Goal: Entertainment & Leisure: Browse casually

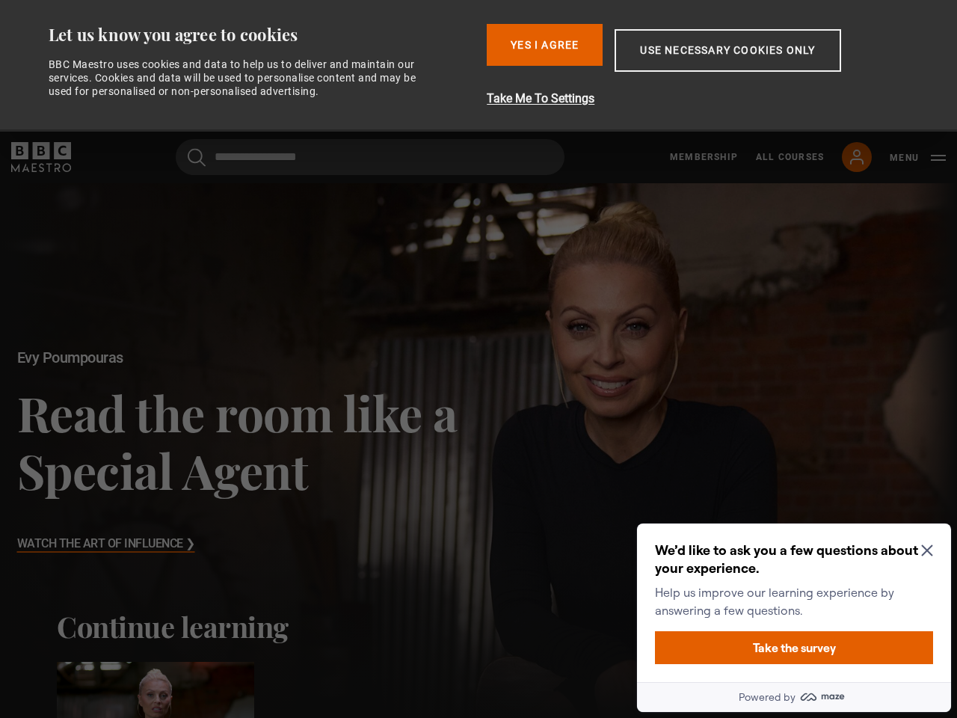
click at [706, 66] on button "Use necessary cookies only" at bounding box center [728, 50] width 226 height 43
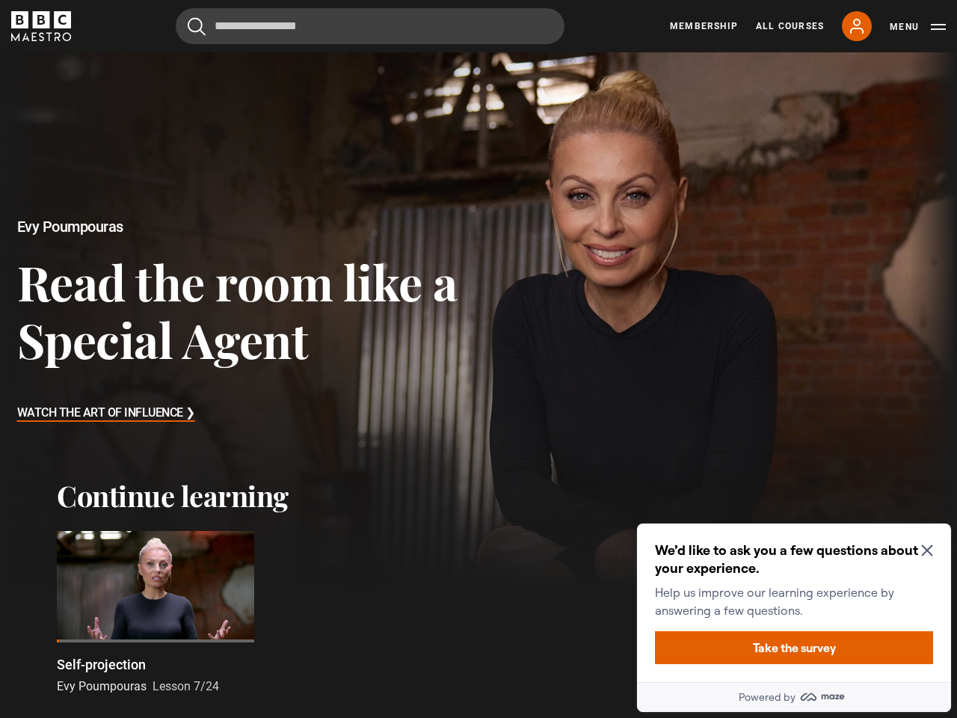
click at [706, 66] on button "Use necessary cookies only" at bounding box center [728, 50] width 226 height 43
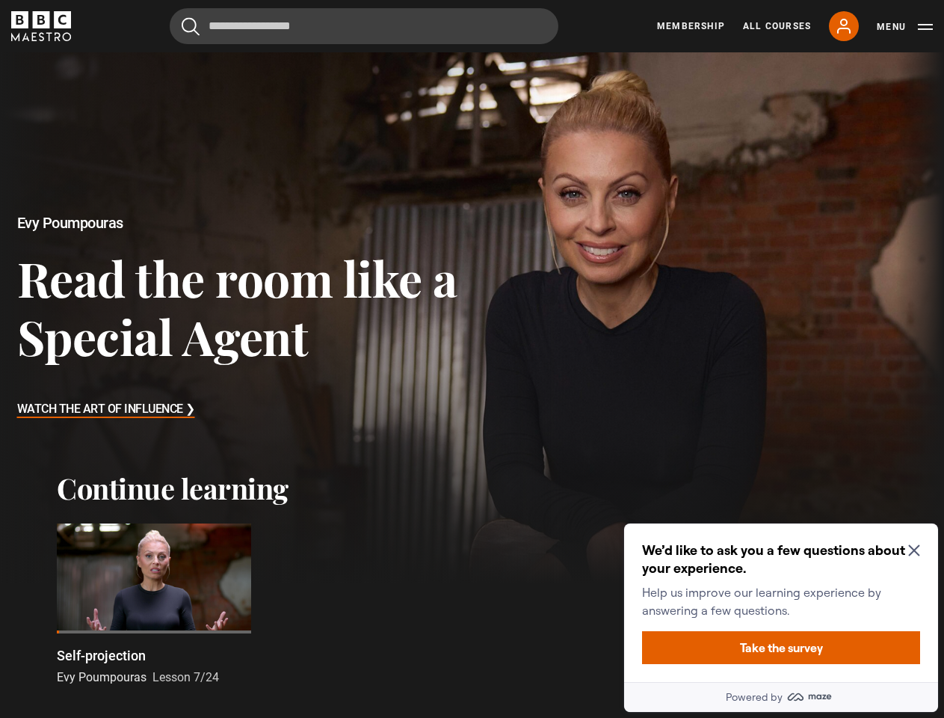
click at [545, 45] on header "Cancel Courses Previous courses Next courses [PERSON_NAME] Writing 12 Related L…" at bounding box center [472, 26] width 944 height 52
click at [703, 99] on div at bounding box center [472, 317] width 944 height 531
click at [729, 50] on header "Cancel Courses Previous courses Next courses [PERSON_NAME] Writing 12 Related L…" at bounding box center [472, 26] width 944 height 52
click at [198, 157] on div "Evy Poumpouras Read the room like a Special Agent Watch The Art of Influence ❯" at bounding box center [236, 317] width 473 height 531
click at [918, 158] on div at bounding box center [472, 317] width 944 height 531
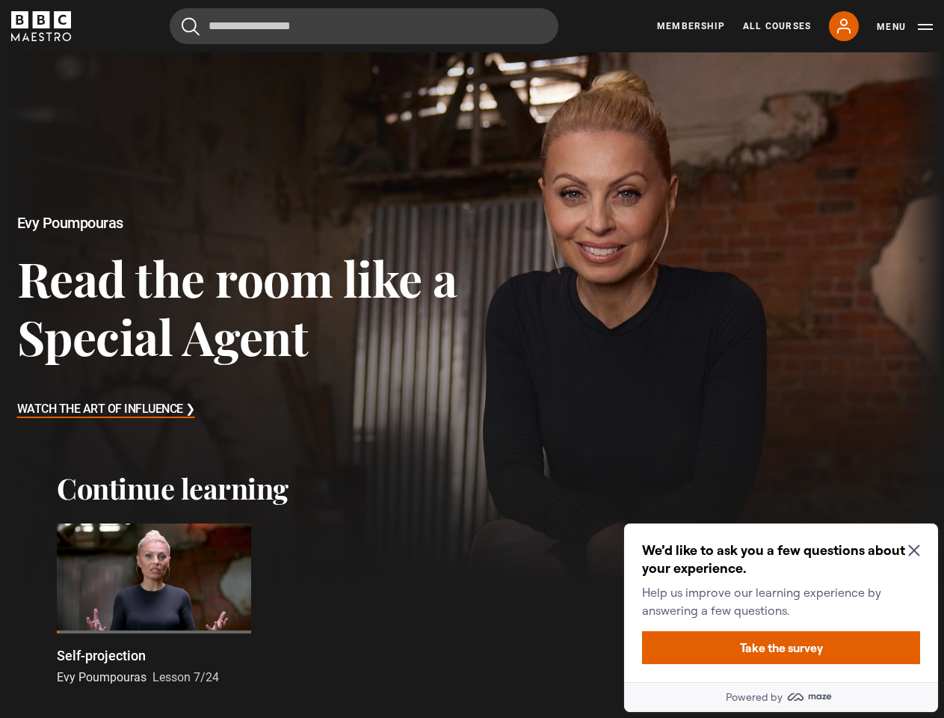
click at [905, 158] on div at bounding box center [472, 317] width 944 height 531
click at [479, 686] on ul "Self-projection Evy Poumpouras Lesson 7/24" at bounding box center [472, 604] width 831 height 162
